Goal: Find specific page/section: Find specific page/section

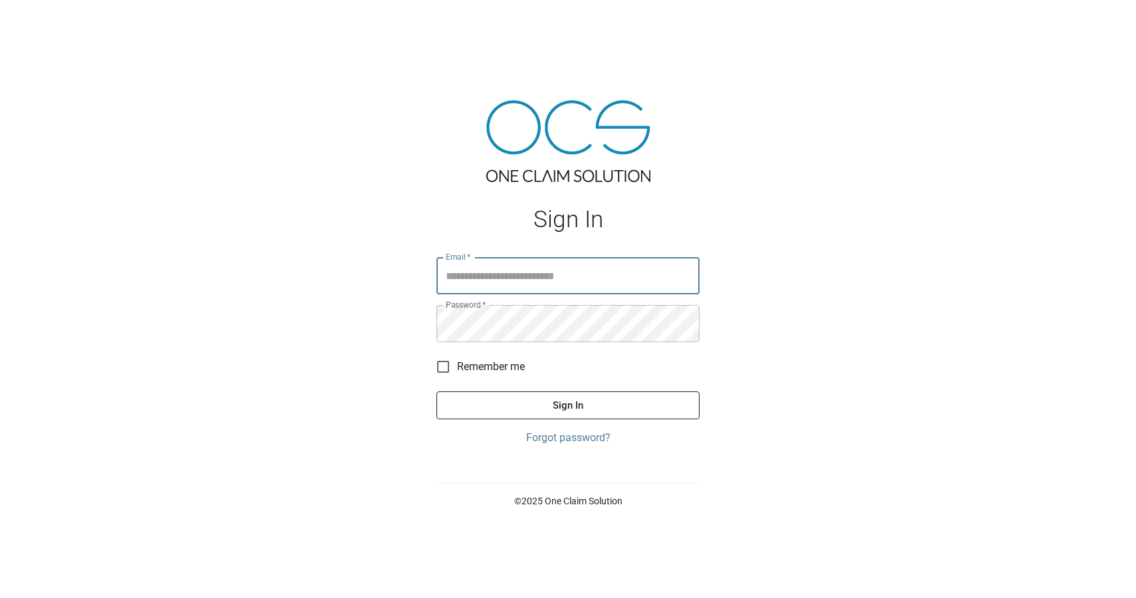
type input "**********"
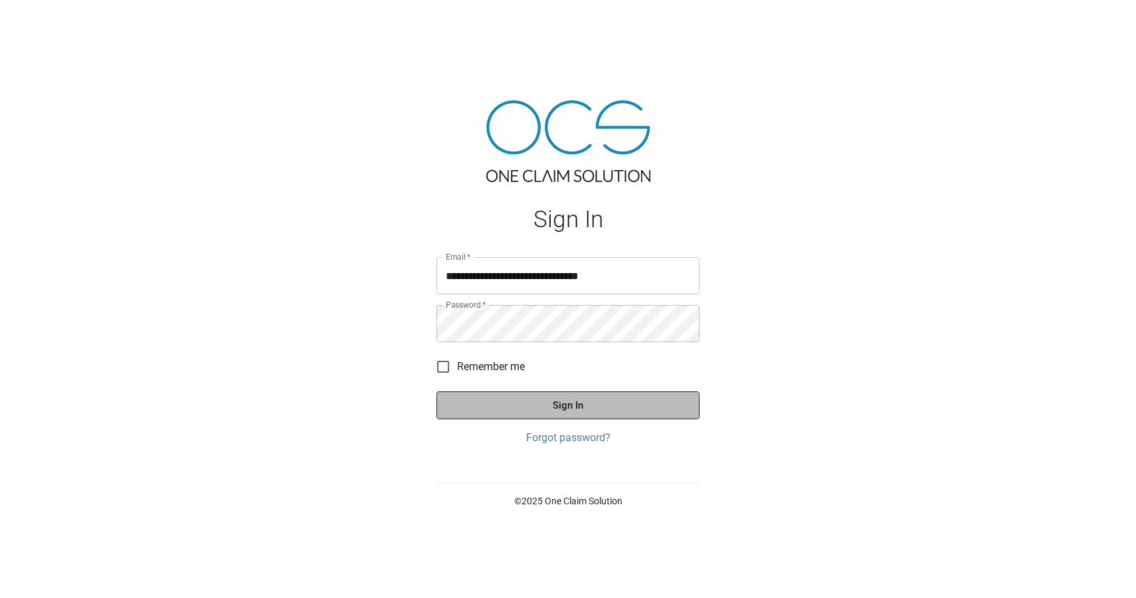
click at [554, 408] on button "Sign In" at bounding box center [568, 405] width 263 height 28
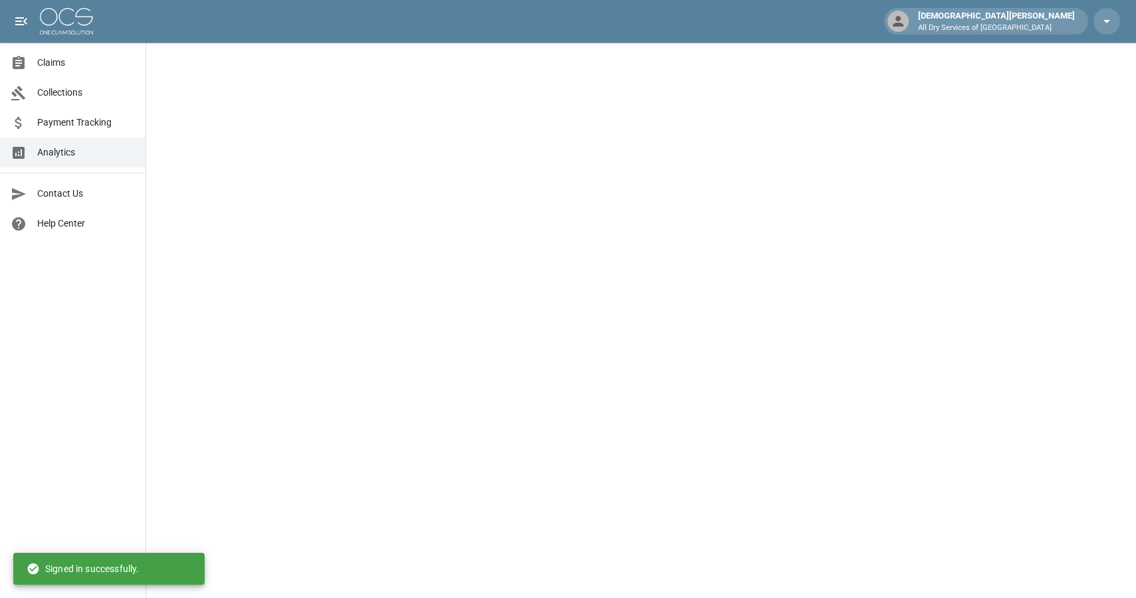
click at [66, 67] on span "Claims" at bounding box center [86, 63] width 98 height 14
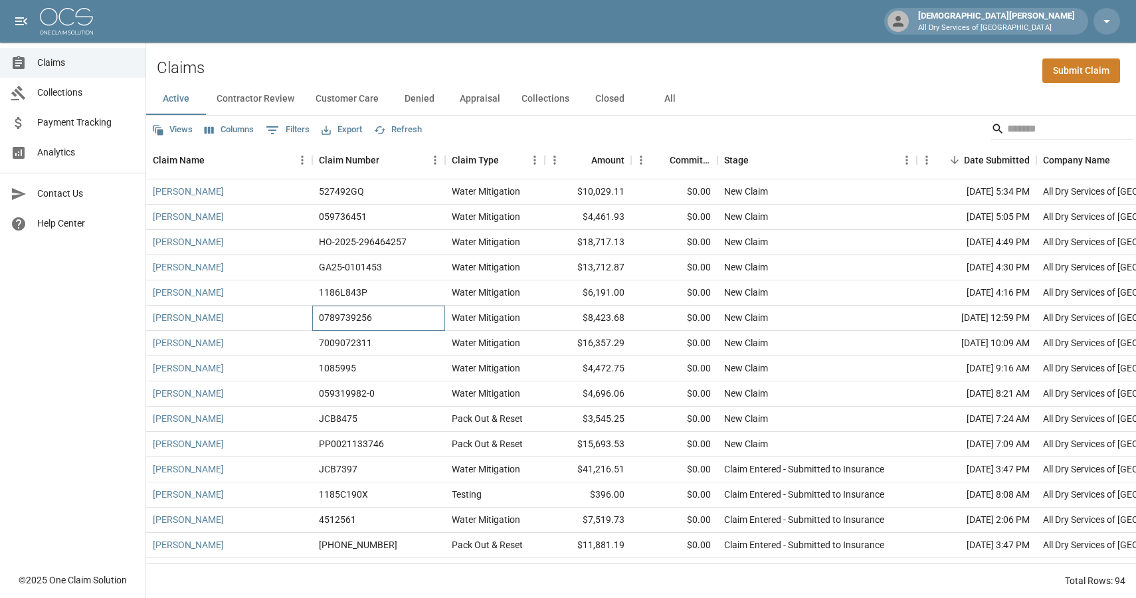
click at [355, 319] on div "0789739256" at bounding box center [345, 317] width 53 height 13
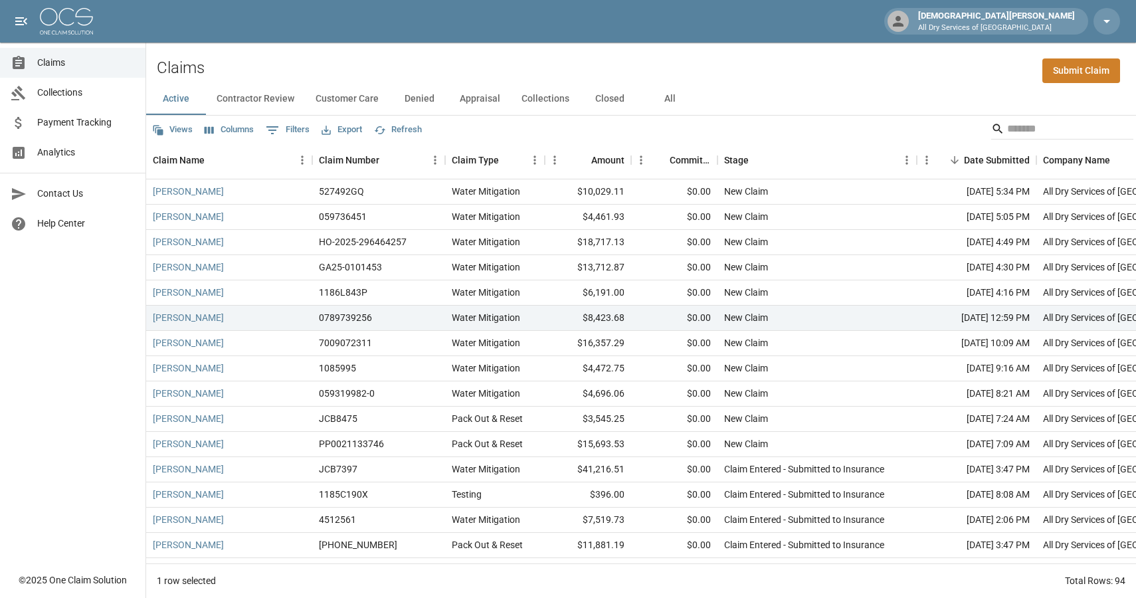
click at [94, 90] on span "Collections" at bounding box center [86, 93] width 98 height 14
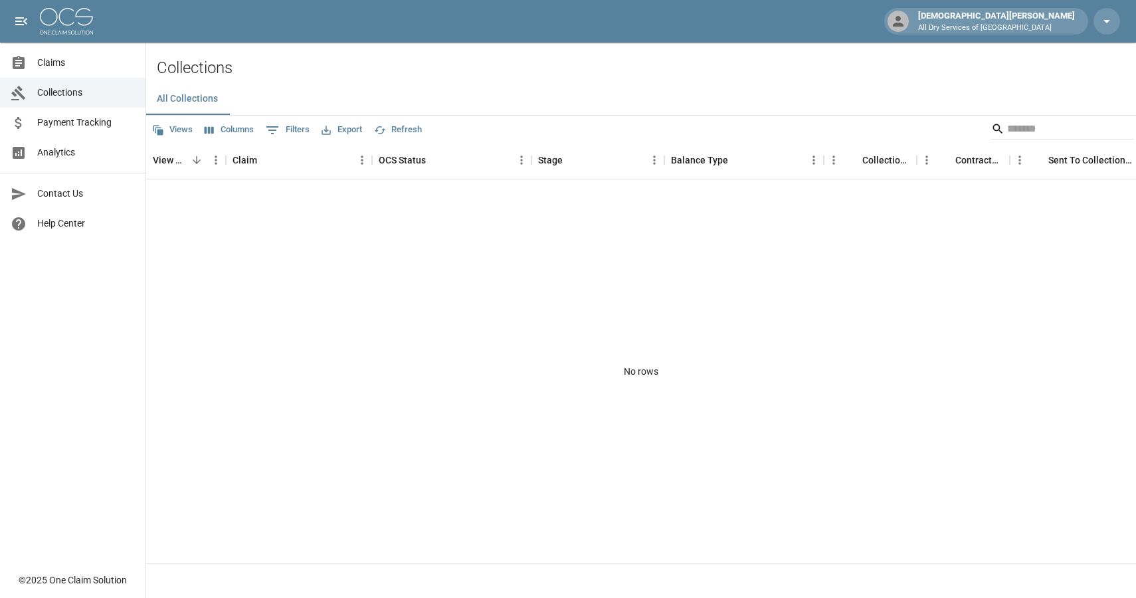
click at [61, 116] on span "Payment Tracking" at bounding box center [86, 123] width 98 height 14
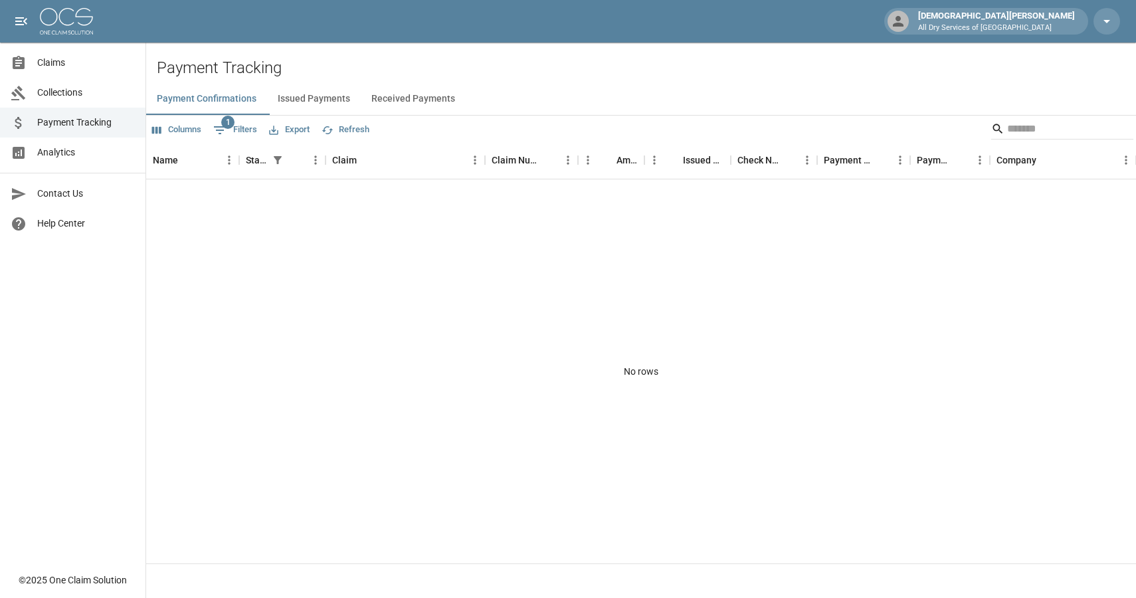
click at [65, 150] on span "Analytics" at bounding box center [86, 153] width 98 height 14
